Goal: Task Accomplishment & Management: Use online tool/utility

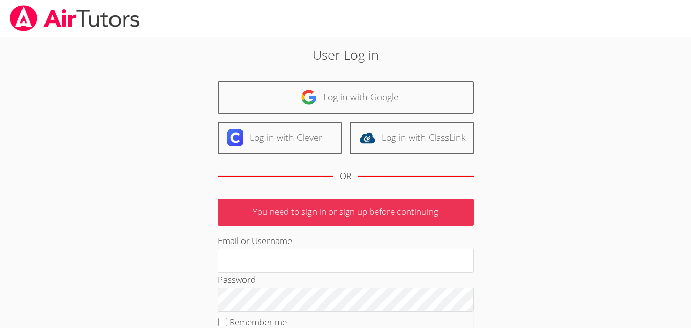
type input "gurlwei2nice@msn.com"
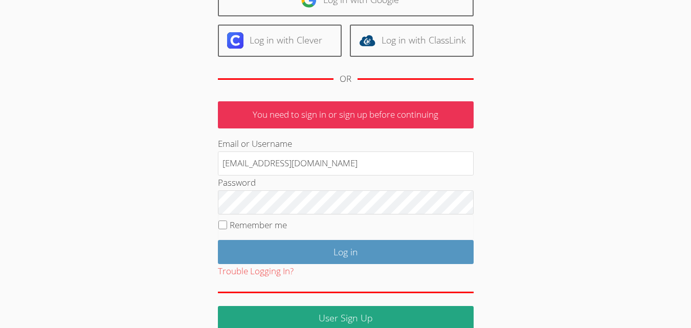
scroll to position [115, 0]
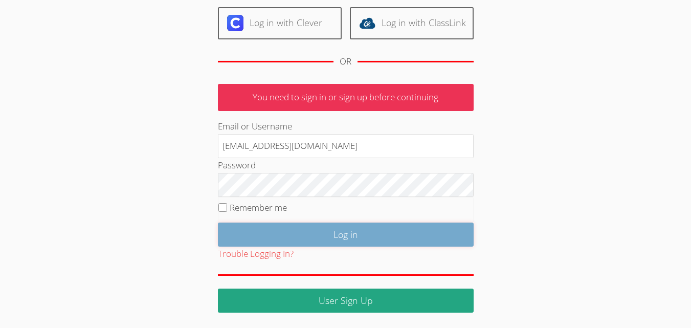
click at [342, 236] on input "Log in" at bounding box center [346, 235] width 256 height 24
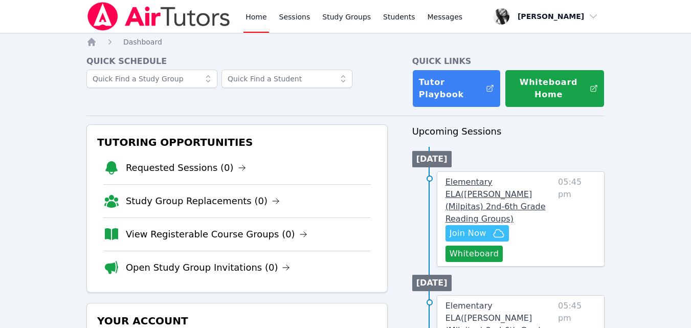
click at [468, 190] on span "Elementary ELA ( Pomeroy (Milpitas) 2nd-6th Grade Reading Groups )" at bounding box center [496, 200] width 100 height 47
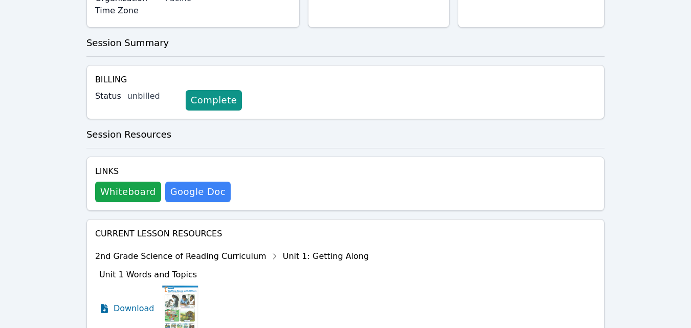
scroll to position [222, 0]
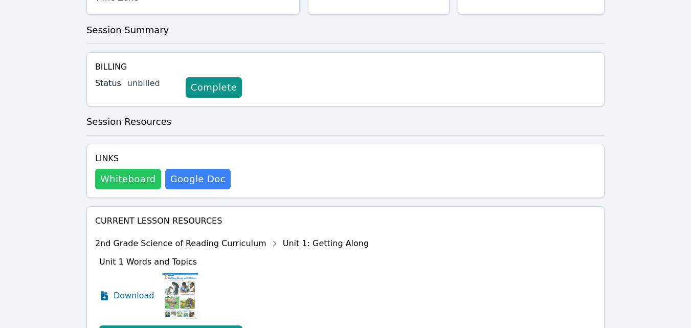
click at [129, 169] on button "Whiteboard" at bounding box center [128, 179] width 66 height 20
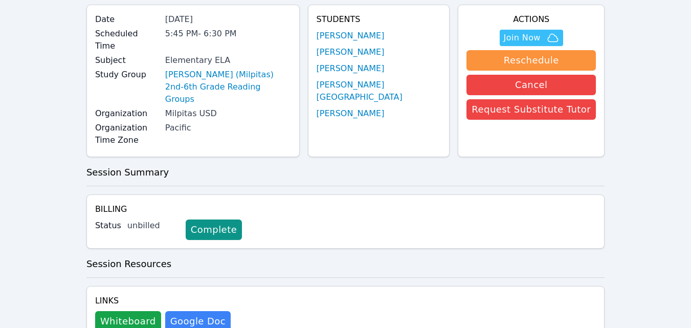
scroll to position [0, 0]
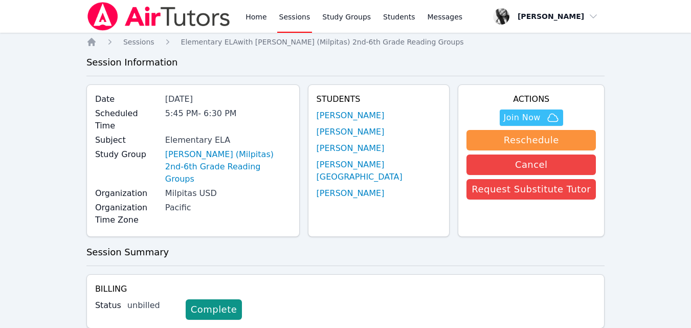
drag, startPoint x: 698, startPoint y: 129, endPoint x: 485, endPoint y: 51, distance: 227.2
drag, startPoint x: 672, startPoint y: 1, endPoint x: 453, endPoint y: 76, distance: 232.1
click at [530, 113] on span "Join Now" at bounding box center [522, 118] width 37 height 12
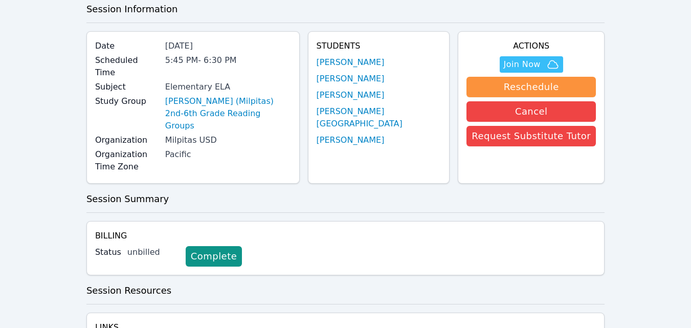
scroll to position [41, 0]
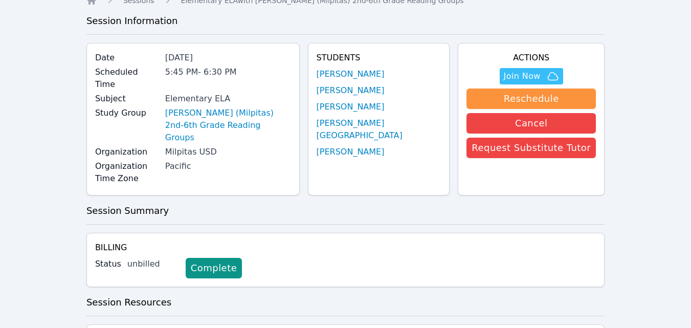
click at [672, 45] on div "Home Sessions Study Groups Students Messages Open user menu Hannah Antwi Open m…" at bounding box center [345, 292] width 691 height 666
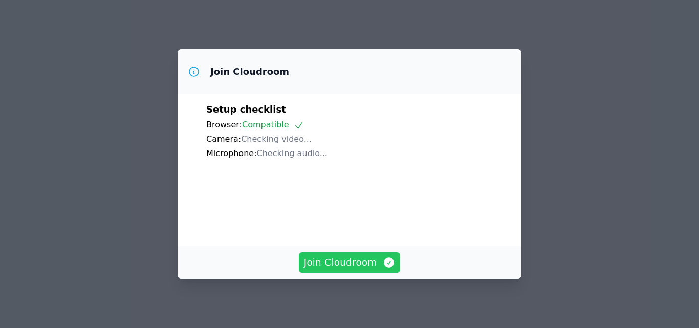
click at [346, 266] on span "Join Cloudroom" at bounding box center [350, 262] width 92 height 14
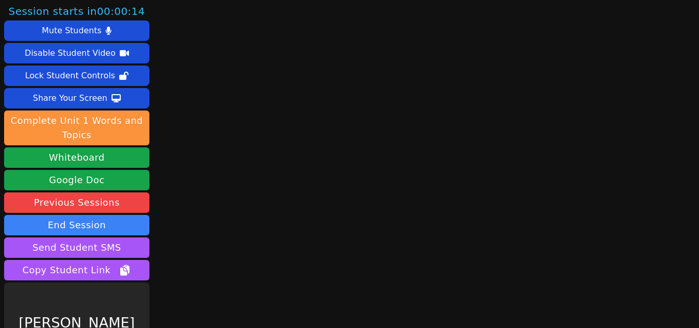
scroll to position [40, 0]
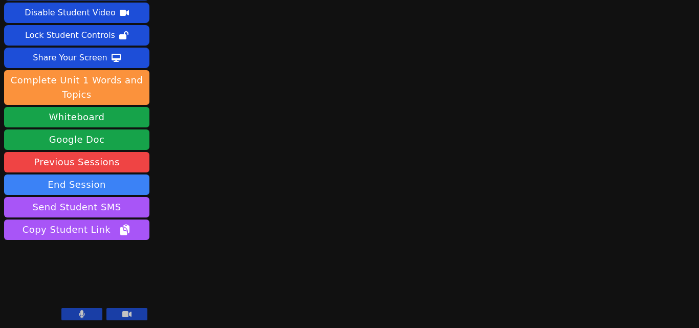
drag, startPoint x: 121, startPoint y: 313, endPoint x: 85, endPoint y: 313, distance: 35.8
click at [85, 313] on div at bounding box center [104, 315] width 86 height 14
click at [85, 313] on button at bounding box center [81, 314] width 41 height 12
click at [117, 312] on button at bounding box center [126, 314] width 41 height 12
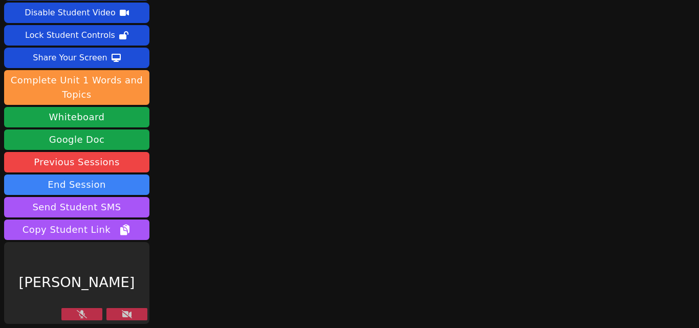
click at [117, 312] on button at bounding box center [126, 314] width 41 height 12
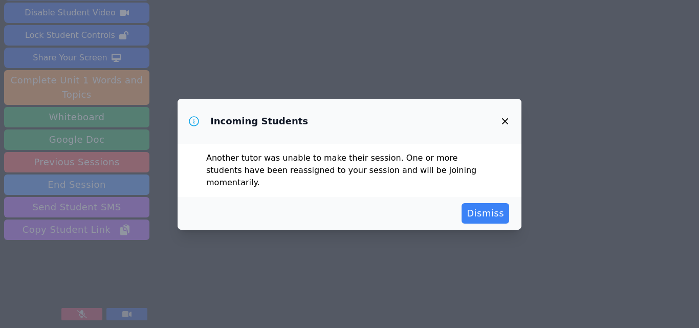
click at [638, 194] on div "Incoming Students Another tutor was unable to make their session. One or more s…" at bounding box center [349, 164] width 699 height 328
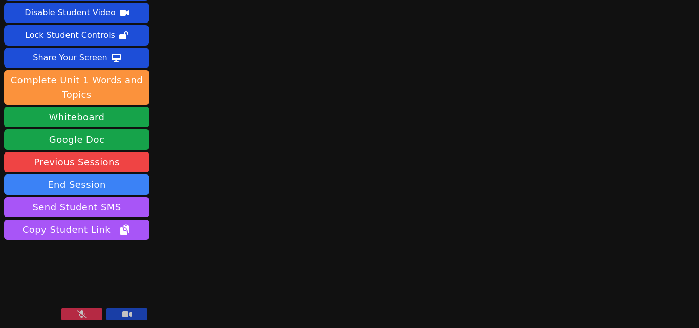
scroll to position [0, 0]
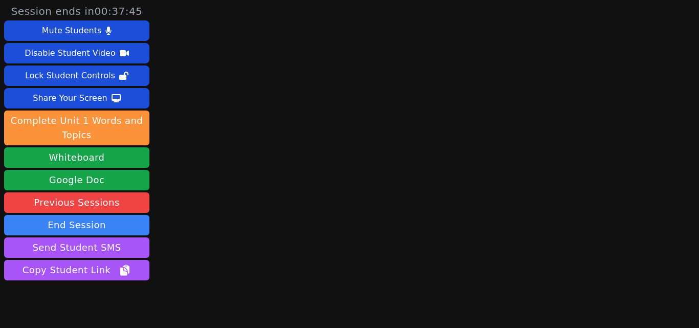
click at [642, 37] on div "Session ends in 00:37:45 Mute Students Disable Student Video Lock Student Contr…" at bounding box center [349, 164] width 699 height 328
click at [691, 298] on div "Session ends in 00:37:44 Mute Students Disable Student Video Lock Student Contr…" at bounding box center [349, 164] width 699 height 328
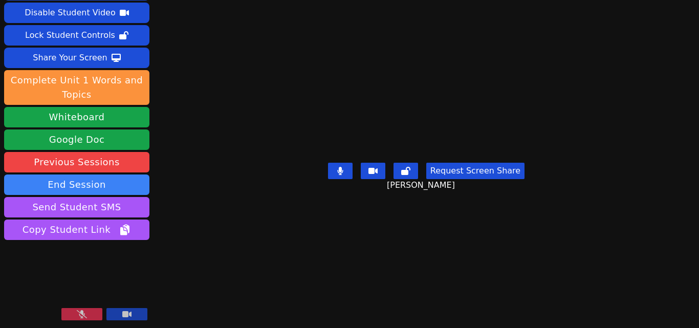
click at [73, 313] on button at bounding box center [81, 314] width 41 height 12
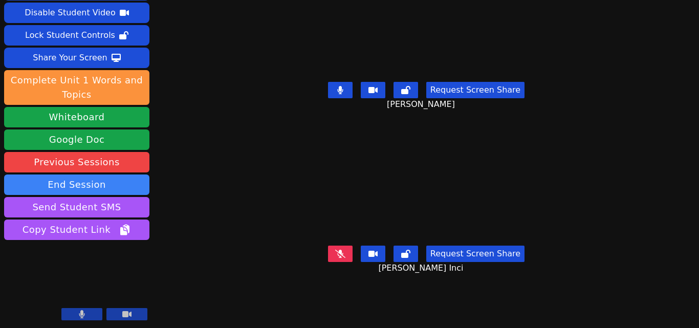
click at [653, 233] on div "Session ends in 00:35:18 Mute Students Disable Student Video Lock Student Contr…" at bounding box center [349, 124] width 699 height 328
click at [256, 186] on div "Session ends in 00:34:58 Mute Students Disable Student Video Lock Student Contr…" at bounding box center [349, 124] width 699 height 328
click at [93, 318] on button at bounding box center [81, 314] width 41 height 12
click at [350, 93] on button at bounding box center [340, 90] width 25 height 16
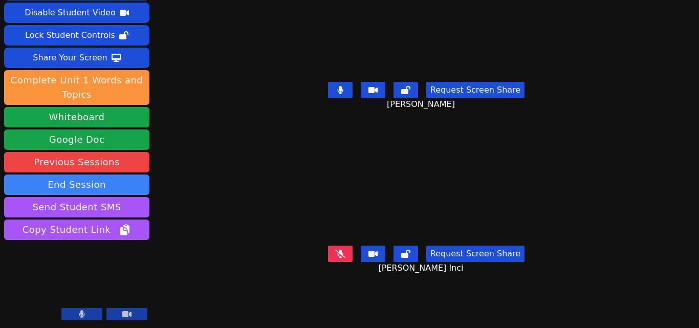
click at [333, 82] on button at bounding box center [340, 90] width 25 height 16
click at [342, 247] on button at bounding box center [340, 254] width 25 height 16
click at [340, 250] on icon at bounding box center [340, 254] width 6 height 8
click at [488, 322] on div "Session ends in 00:19:19 Mute Students Disable Student Video Lock Student Contr…" at bounding box center [349, 164] width 699 height 328
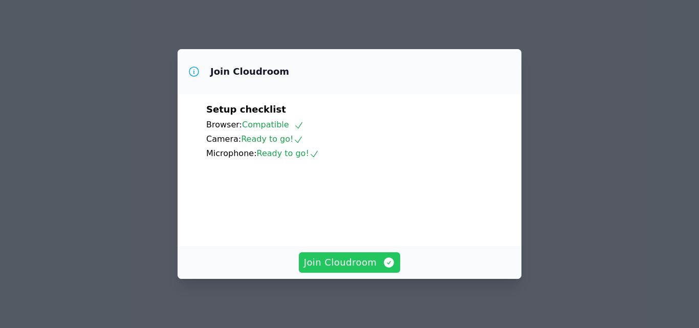
click at [368, 264] on span "Join Cloudroom" at bounding box center [350, 262] width 92 height 14
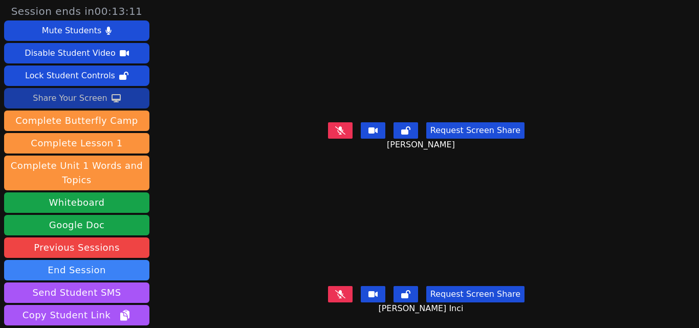
click at [72, 99] on div "Share Your Screen" at bounding box center [70, 98] width 75 height 16
click at [91, 92] on div "Share Your Screen" at bounding box center [70, 98] width 75 height 16
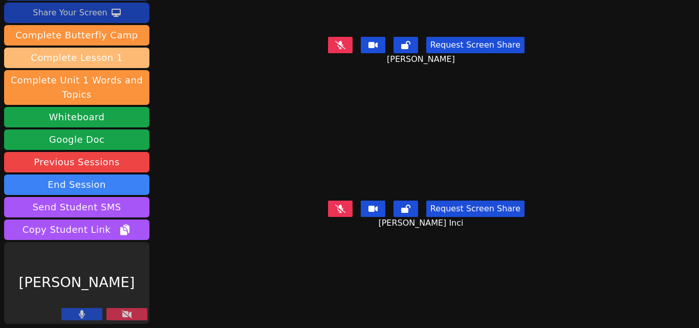
scroll to position [85, 0]
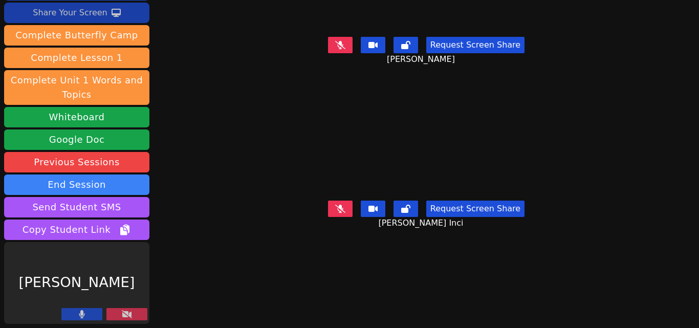
click at [146, 318] on button at bounding box center [126, 314] width 41 height 12
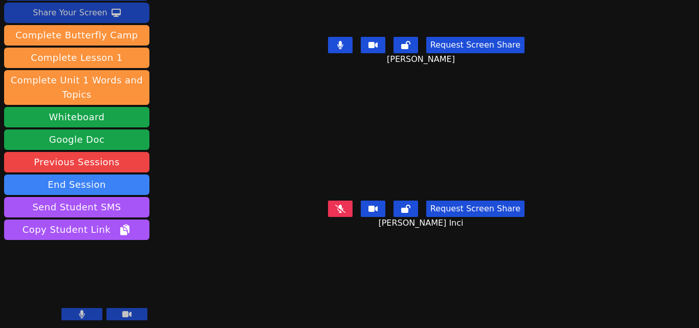
scroll to position [0, 0]
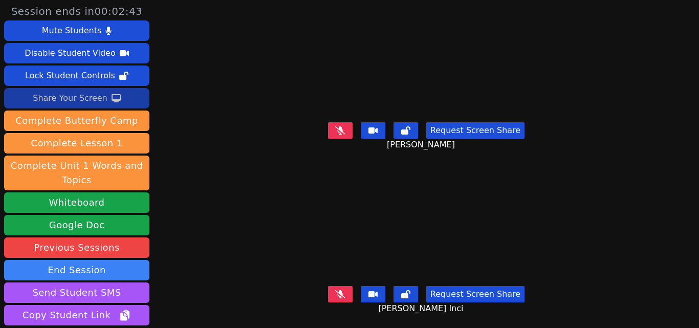
click at [349, 125] on button at bounding box center [340, 130] width 25 height 16
click at [339, 126] on icon at bounding box center [340, 130] width 6 height 8
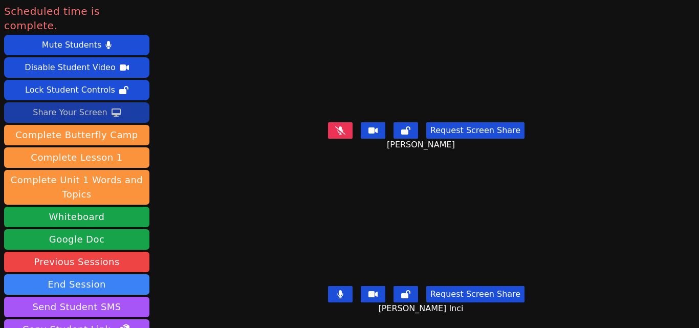
click at [342, 288] on button at bounding box center [340, 294] width 25 height 16
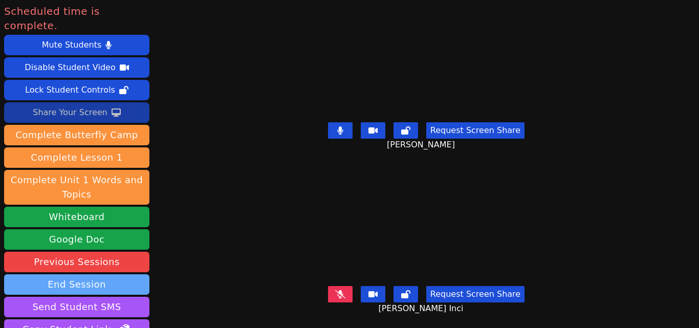
click at [121, 274] on button "End Session" at bounding box center [76, 284] width 145 height 20
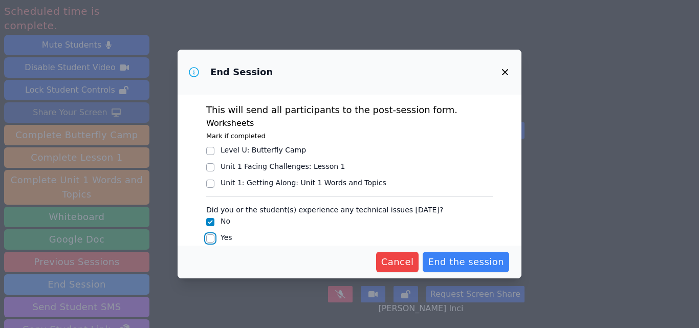
click at [212, 241] on input "Yes" at bounding box center [210, 238] width 8 height 8
checkbox input "true"
checkbox input "false"
click at [492, 264] on span "End the session" at bounding box center [466, 262] width 76 height 14
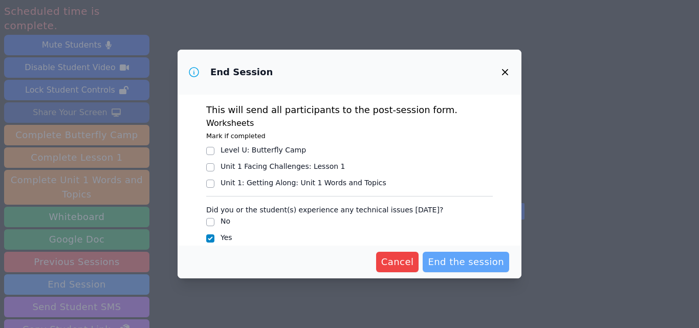
click at [461, 265] on span "End the session" at bounding box center [466, 262] width 76 height 14
click at [454, 264] on span "End the session" at bounding box center [466, 262] width 76 height 14
click at [476, 263] on span "End the session" at bounding box center [466, 262] width 76 height 14
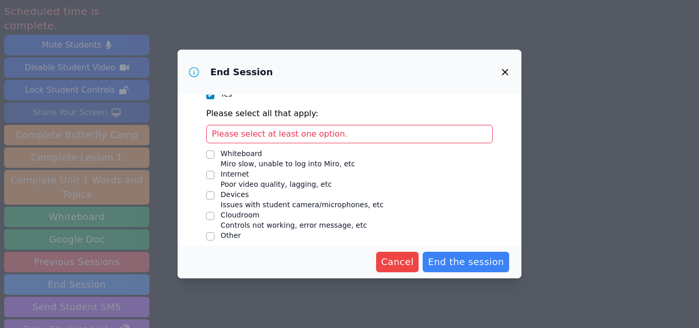
scroll to position [152, 0]
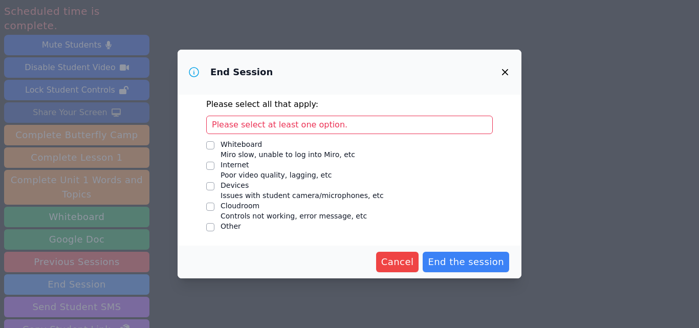
click at [209, 191] on div at bounding box center [210, 186] width 8 height 12
click at [210, 189] on input "Devices Issues with student camera/microphones, etc" at bounding box center [210, 186] width 8 height 8
checkbox input "true"
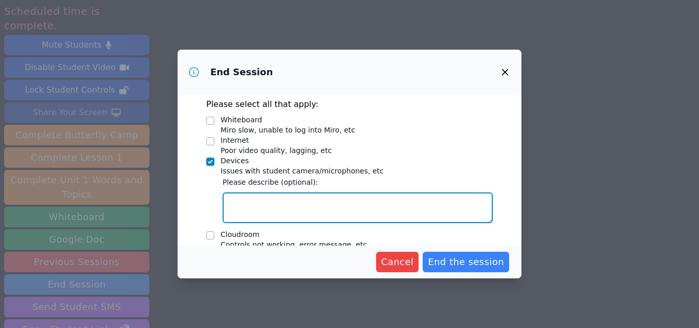
click at [257, 213] on textarea "Devices Issues with student camera/microphones, etc" at bounding box center [358, 207] width 270 height 31
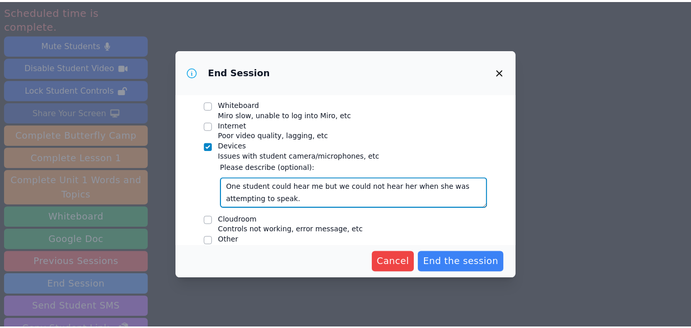
scroll to position [181, 0]
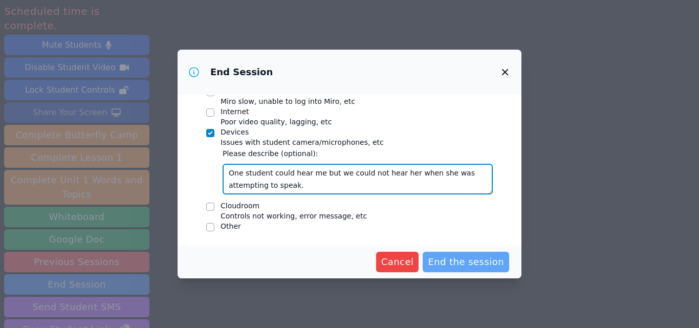
type textarea "One student could hear me but we could not hear her when she was attempting to …"
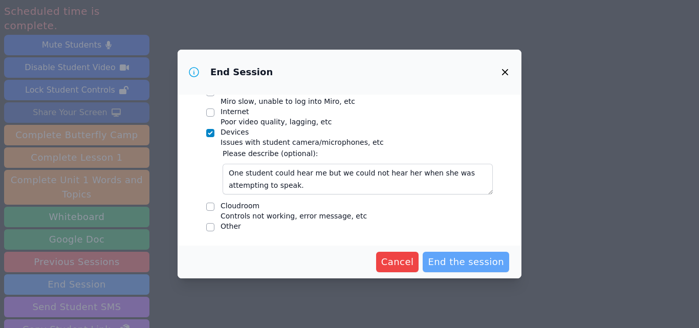
click at [456, 263] on span "End the session" at bounding box center [466, 262] width 76 height 14
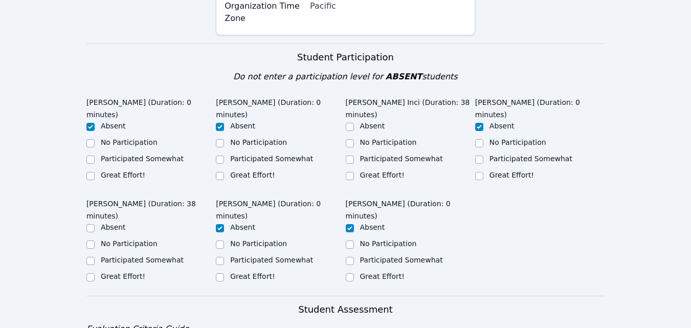
scroll to position [210, 0]
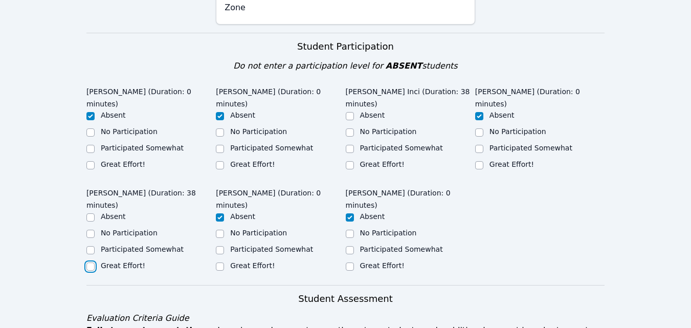
click at [91, 270] on input "Great Effort!" at bounding box center [90, 266] width 8 height 8
checkbox input "true"
click at [349, 161] on input "Great Effort!" at bounding box center [350, 165] width 8 height 8
checkbox input "true"
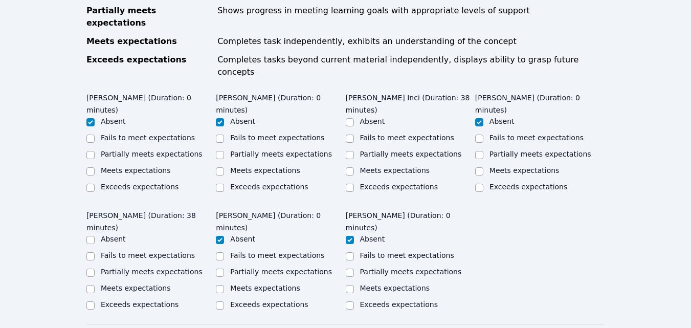
scroll to position [563, 0]
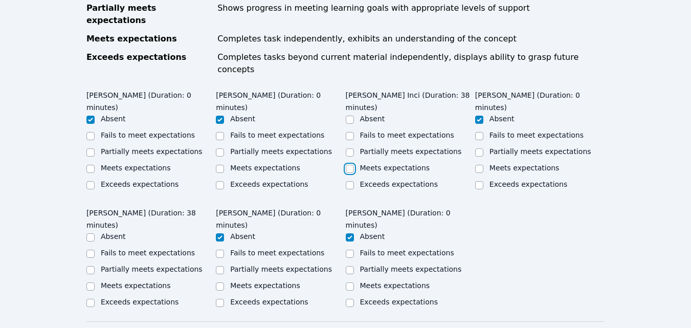
click at [352, 165] on input "Meets expectations" at bounding box center [350, 169] width 8 height 8
checkbox input "true"
click at [95, 280] on div "Meets expectations" at bounding box center [150, 286] width 129 height 12
click at [88, 282] on input "Meets expectations" at bounding box center [90, 286] width 8 height 8
checkbox input "true"
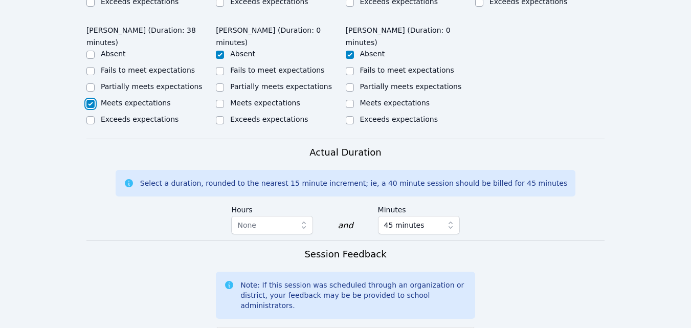
scroll to position [748, 0]
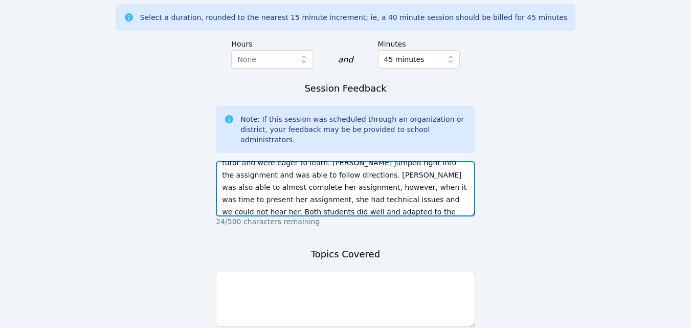
scroll to position [958, 0]
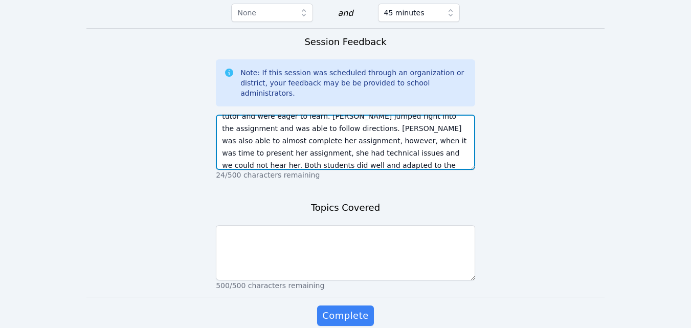
type textarea "[PERSON_NAME] and [PERSON_NAME] both actively participated in the session. They…"
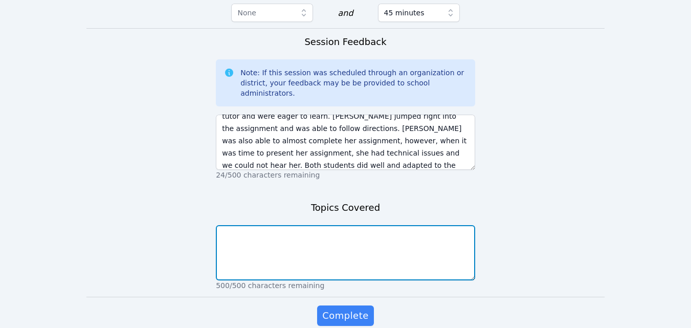
click at [388, 227] on textarea at bounding box center [345, 252] width 259 height 55
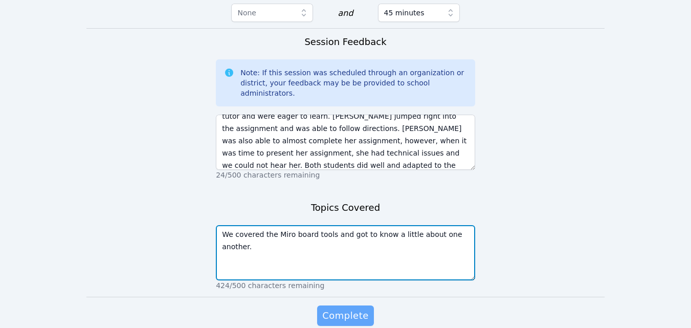
type textarea "We covered the Miro board tools and got to know a little about one another."
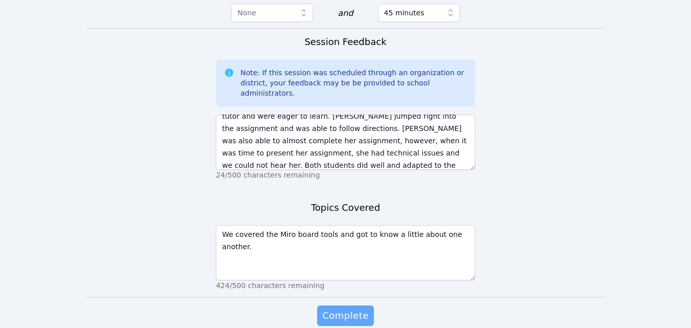
click at [364, 308] on span "Complete" at bounding box center [345, 315] width 46 height 14
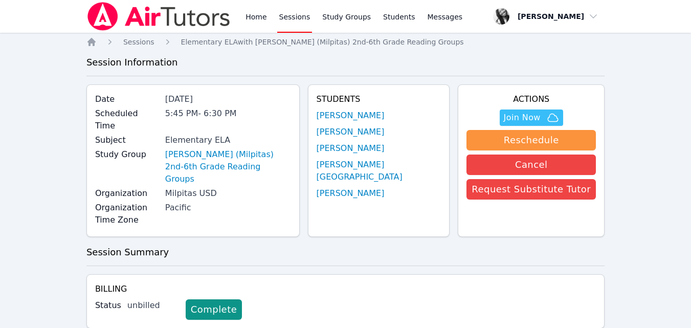
scroll to position [41, 0]
